Goal: Navigation & Orientation: Find specific page/section

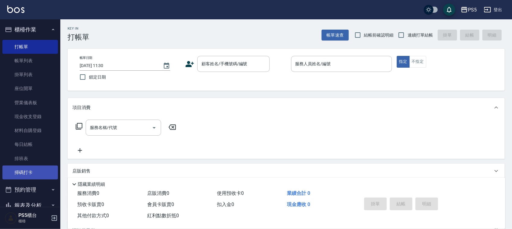
click at [28, 175] on link "掃碼打卡" at bounding box center [29, 172] width 55 height 14
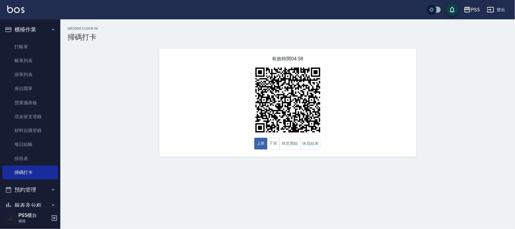
scroll to position [75, 0]
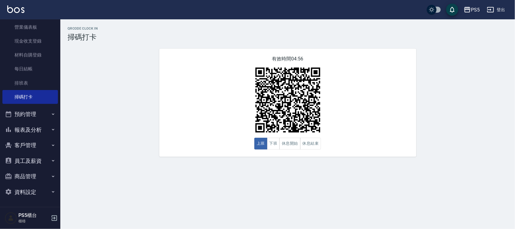
click at [30, 133] on button "報表及分析" at bounding box center [29, 130] width 55 height 16
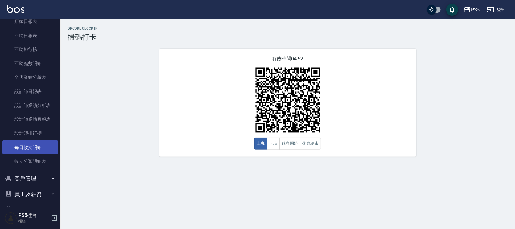
scroll to position [226, 0]
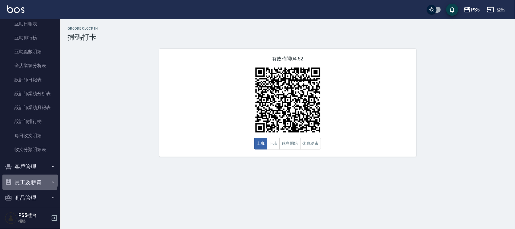
click at [29, 180] on button "員工及薪資" at bounding box center [29, 182] width 55 height 16
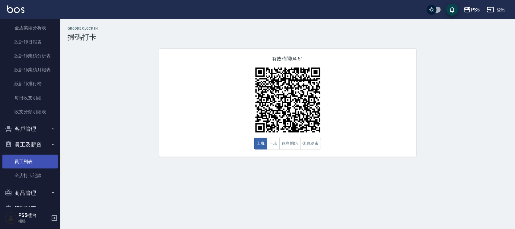
click at [30, 161] on link "員工列表" at bounding box center [29, 161] width 55 height 14
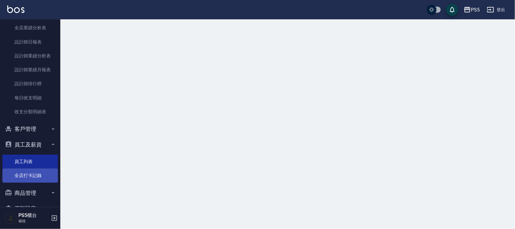
click at [30, 179] on link "全店打卡記錄" at bounding box center [29, 175] width 55 height 14
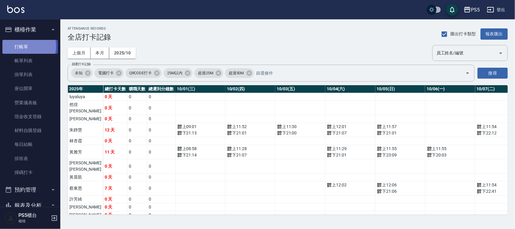
click at [17, 46] on link "打帳單" at bounding box center [29, 47] width 55 height 14
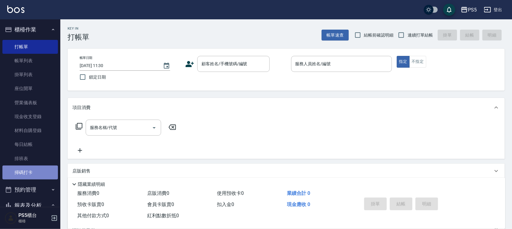
click at [32, 176] on link "掃碼打卡" at bounding box center [29, 172] width 55 height 14
